Goal: Task Accomplishment & Management: Manage account settings

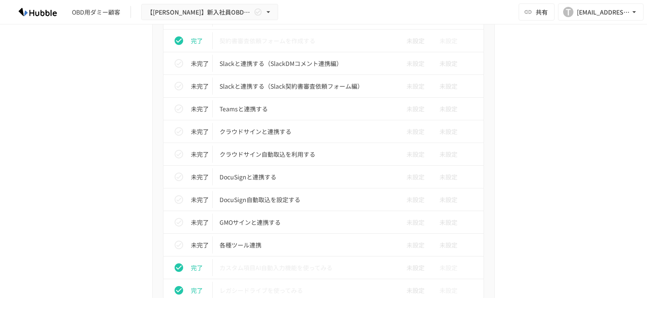
scroll to position [712, 0]
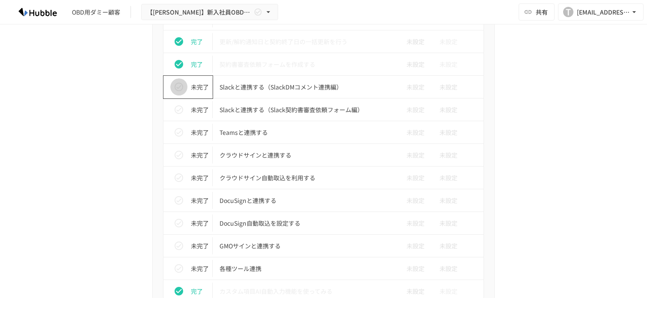
click at [176, 82] on icon "status" at bounding box center [179, 87] width 10 height 10
click at [178, 114] on icon "status" at bounding box center [179, 109] width 10 height 10
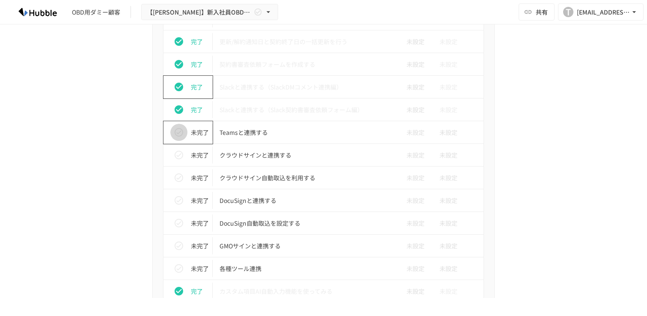
click at [178, 139] on button "status" at bounding box center [178, 132] width 17 height 17
click at [177, 163] on button "status" at bounding box center [178, 154] width 17 height 17
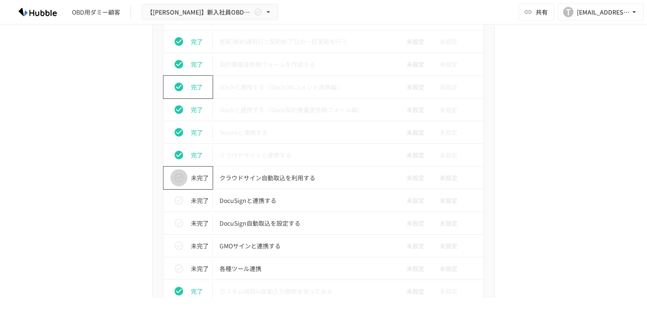
click at [177, 182] on icon "status" at bounding box center [179, 178] width 10 height 10
click at [179, 200] on icon "status" at bounding box center [179, 200] width 10 height 10
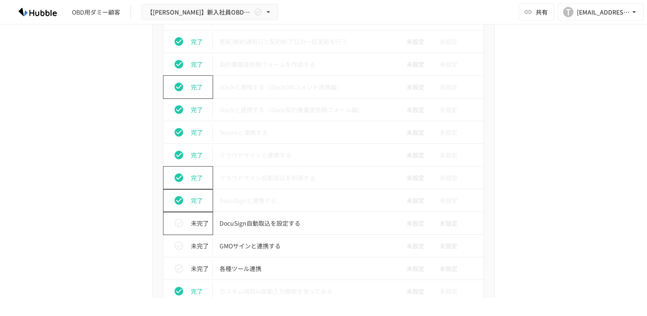
click at [180, 226] on icon "status" at bounding box center [179, 223] width 10 height 10
click at [180, 249] on icon "status" at bounding box center [179, 245] width 9 height 9
click at [180, 265] on icon "status" at bounding box center [179, 268] width 9 height 9
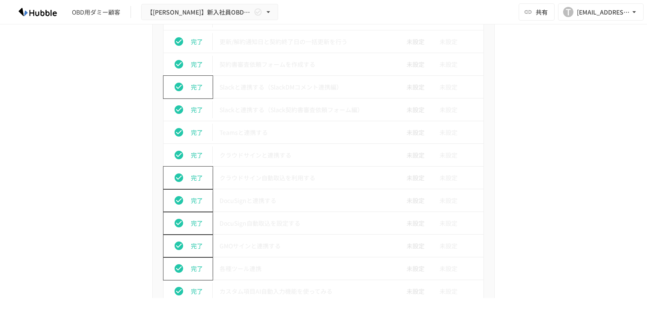
click at [175, 243] on icon "status" at bounding box center [179, 246] width 10 height 10
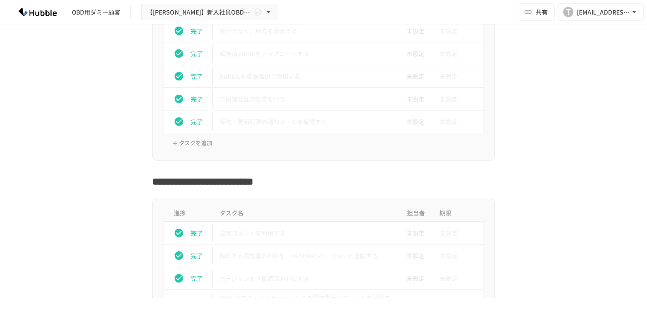
scroll to position [1032, 0]
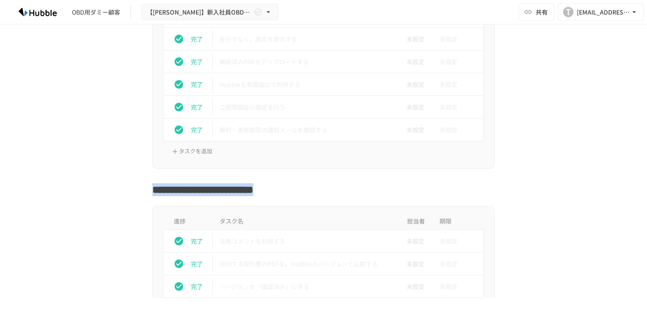
drag, startPoint x: 401, startPoint y: 182, endPoint x: 399, endPoint y: 191, distance: 9.2
click at [399, 191] on h2 "**********" at bounding box center [323, 187] width 343 height 20
copy h2 "**********"
